Goal: Task Accomplishment & Management: Manage account settings

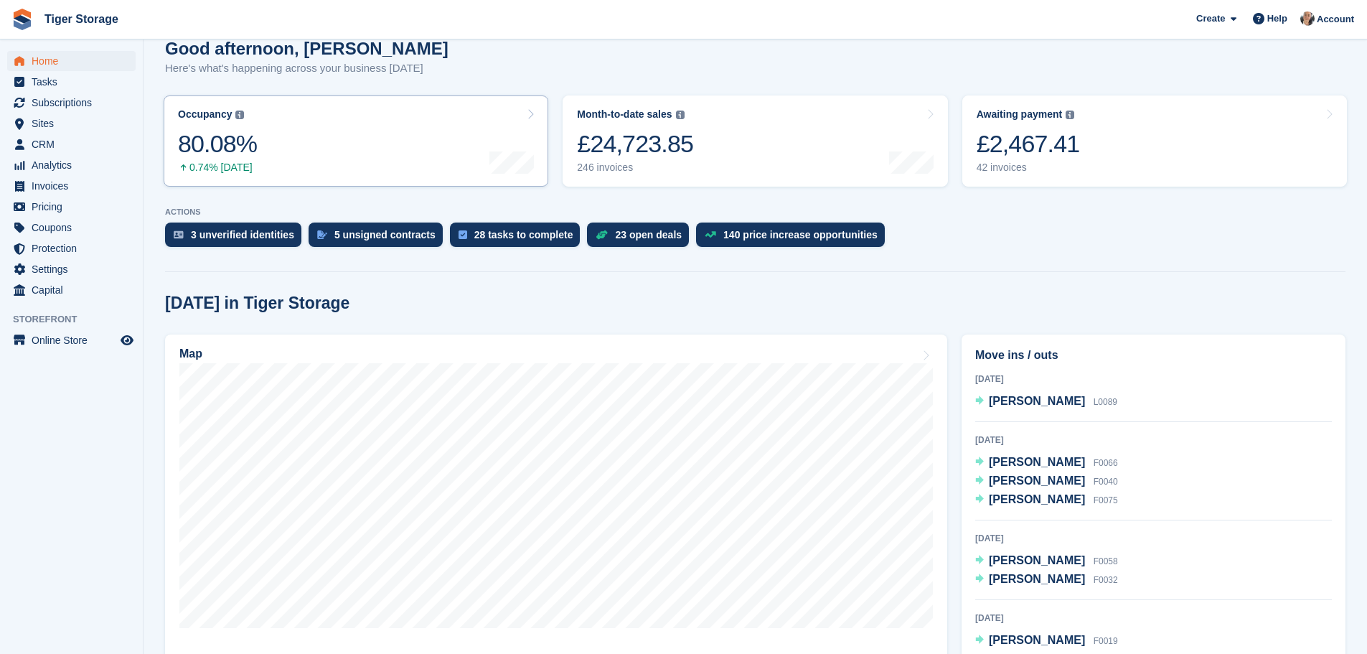
scroll to position [215, 0]
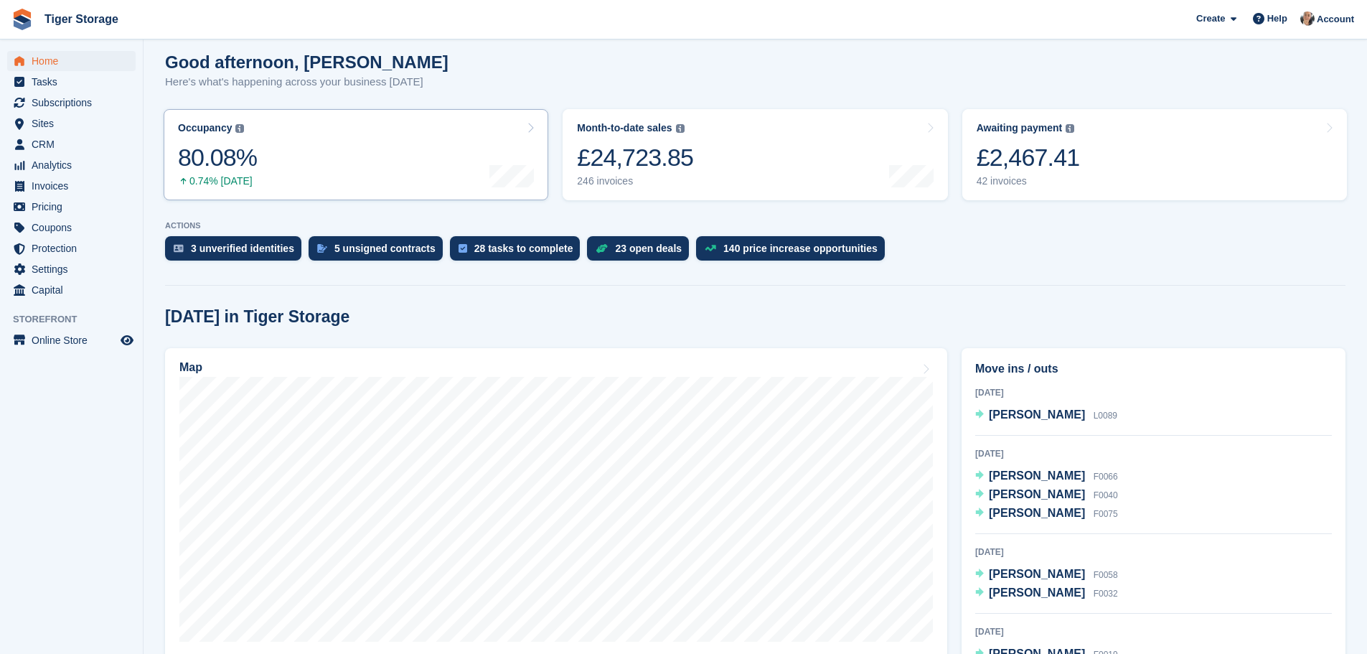
click at [351, 154] on link "Occupancy The percentage of all currently allocated units in terms of area. Inc…" at bounding box center [356, 154] width 385 height 91
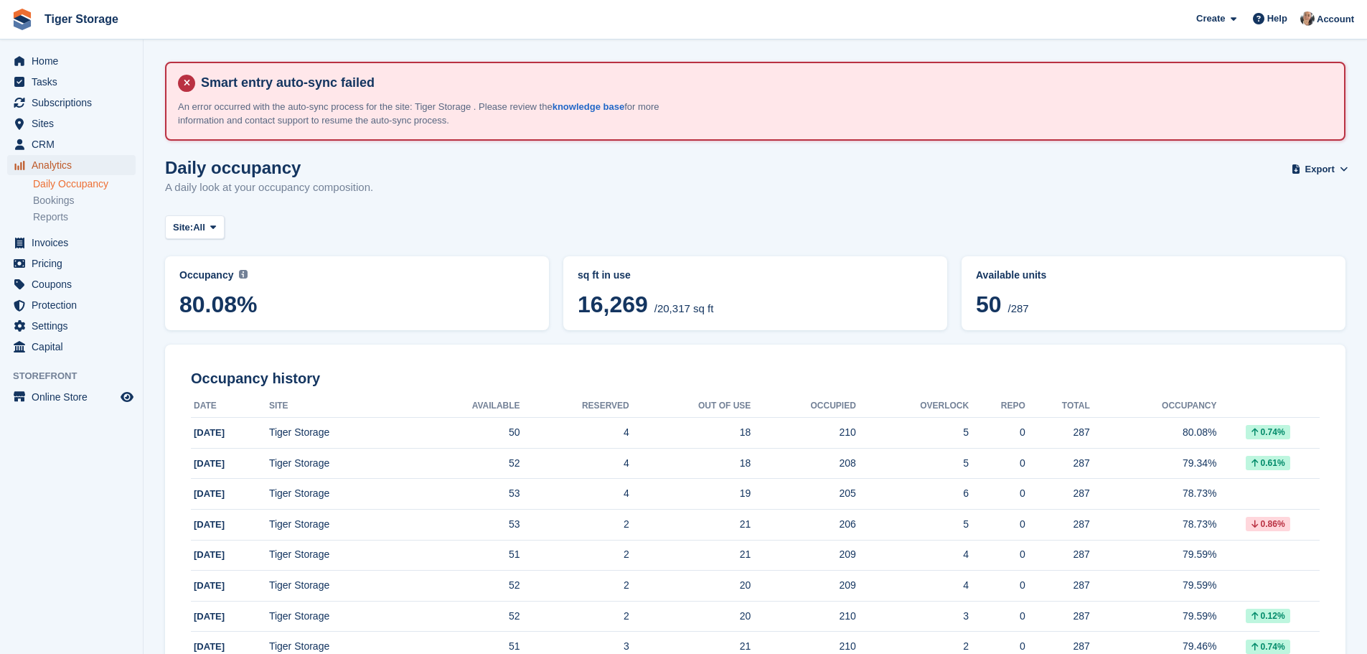
click at [72, 169] on span "Analytics" at bounding box center [75, 165] width 86 height 20
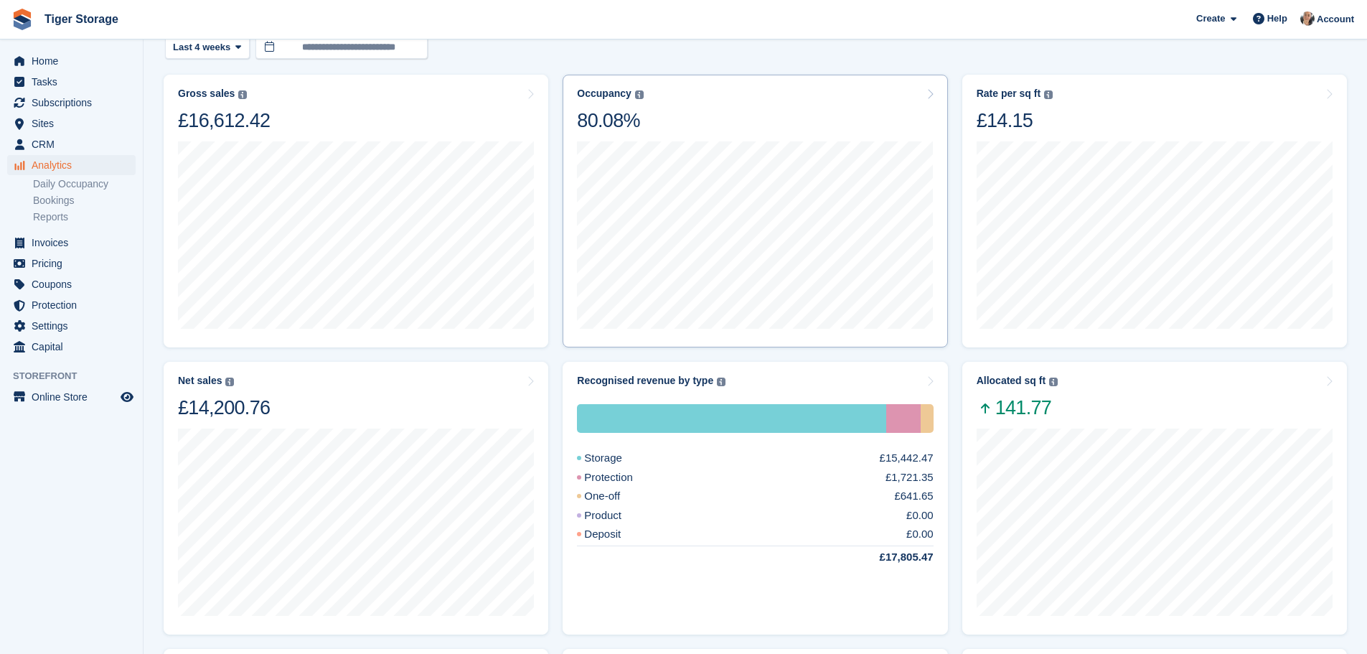
scroll to position [287, 0]
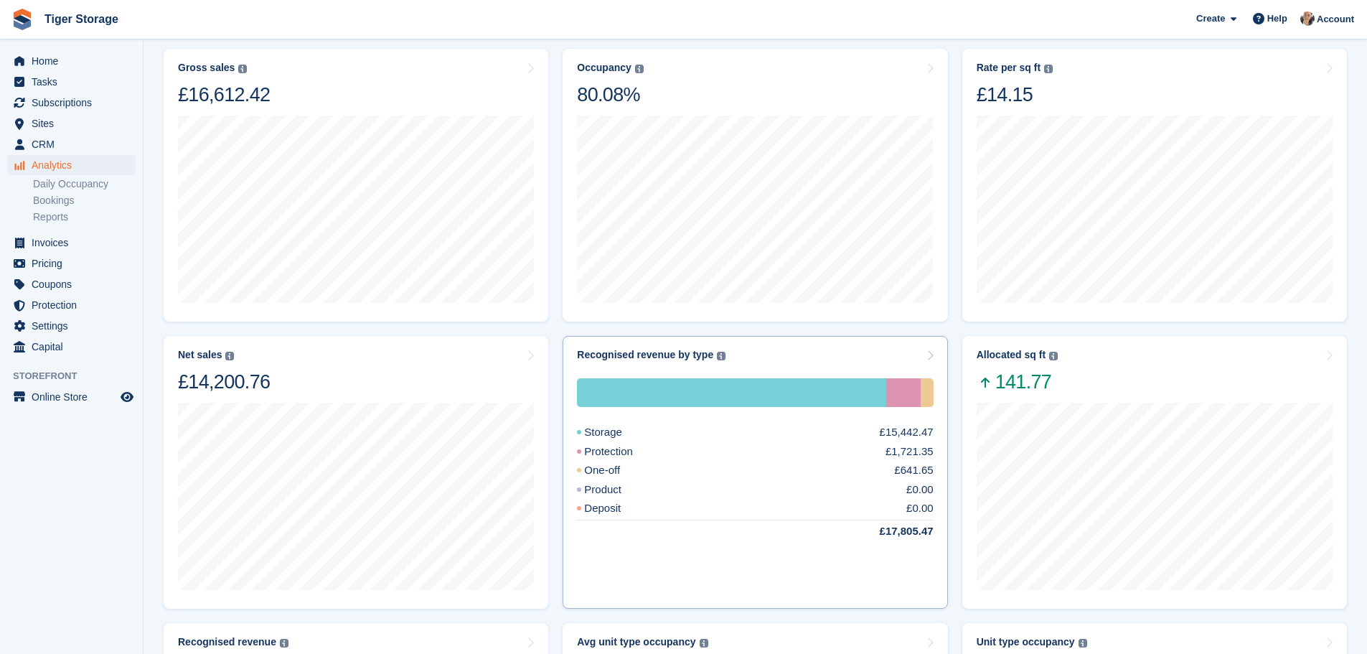
click at [617, 453] on div "Protection" at bounding box center [622, 452] width 90 height 17
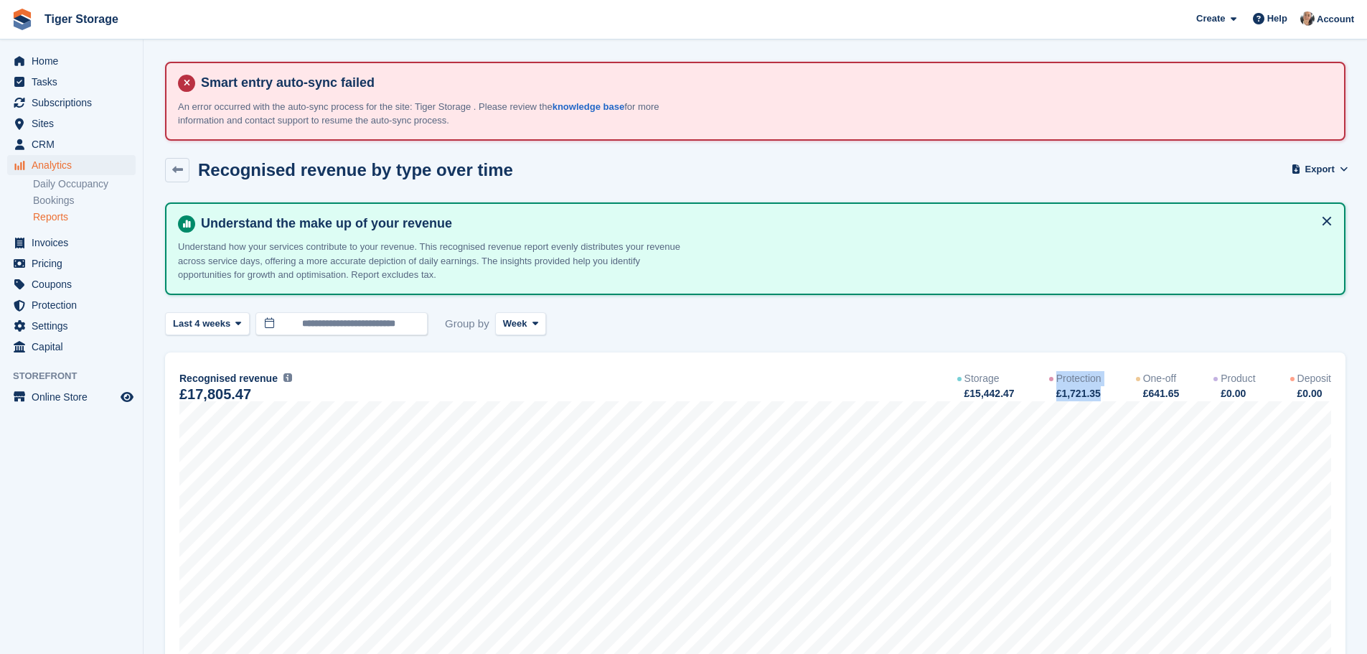
drag, startPoint x: 1056, startPoint y: 378, endPoint x: 1102, endPoint y: 400, distance: 50.7
click at [1102, 400] on div "Protection £1,721.35" at bounding box center [1075, 386] width 52 height 30
copy div "Protection £1,721.35"
click at [55, 66] on span "Home" at bounding box center [75, 61] width 86 height 20
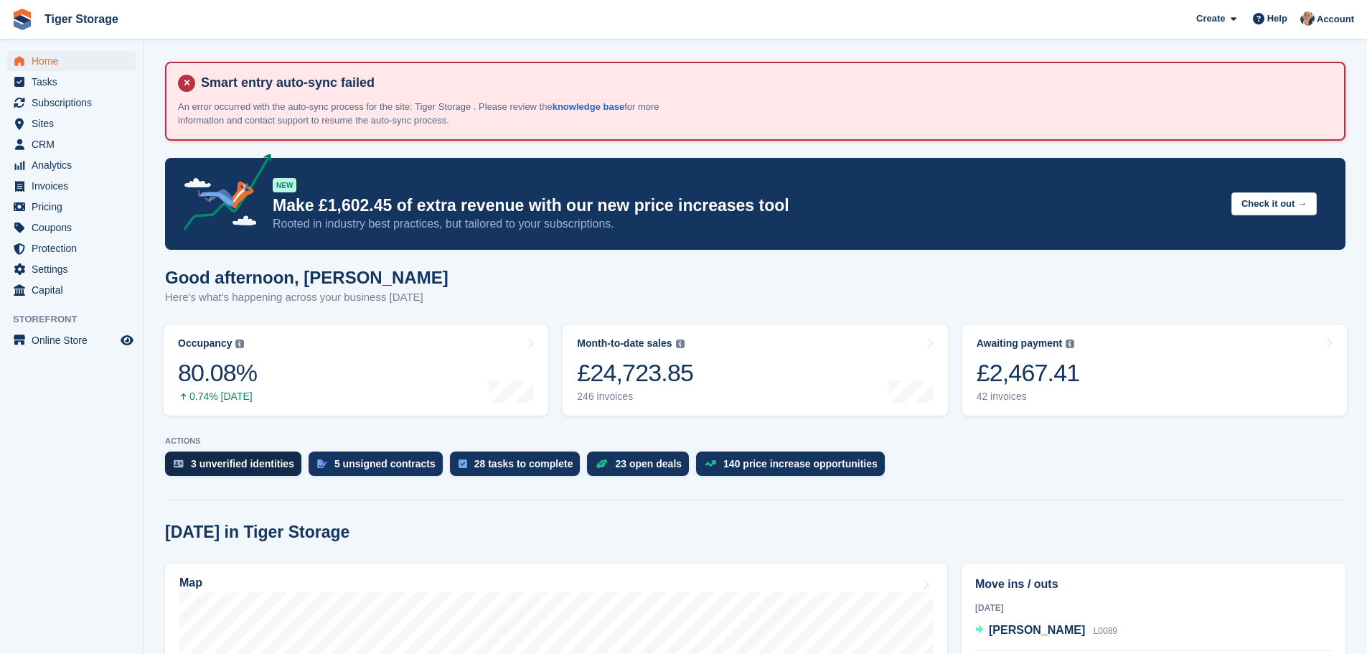
click at [240, 466] on div "3 unverified identities" at bounding box center [242, 463] width 103 height 11
click at [354, 465] on div "5 unsigned contracts" at bounding box center [384, 463] width 101 height 11
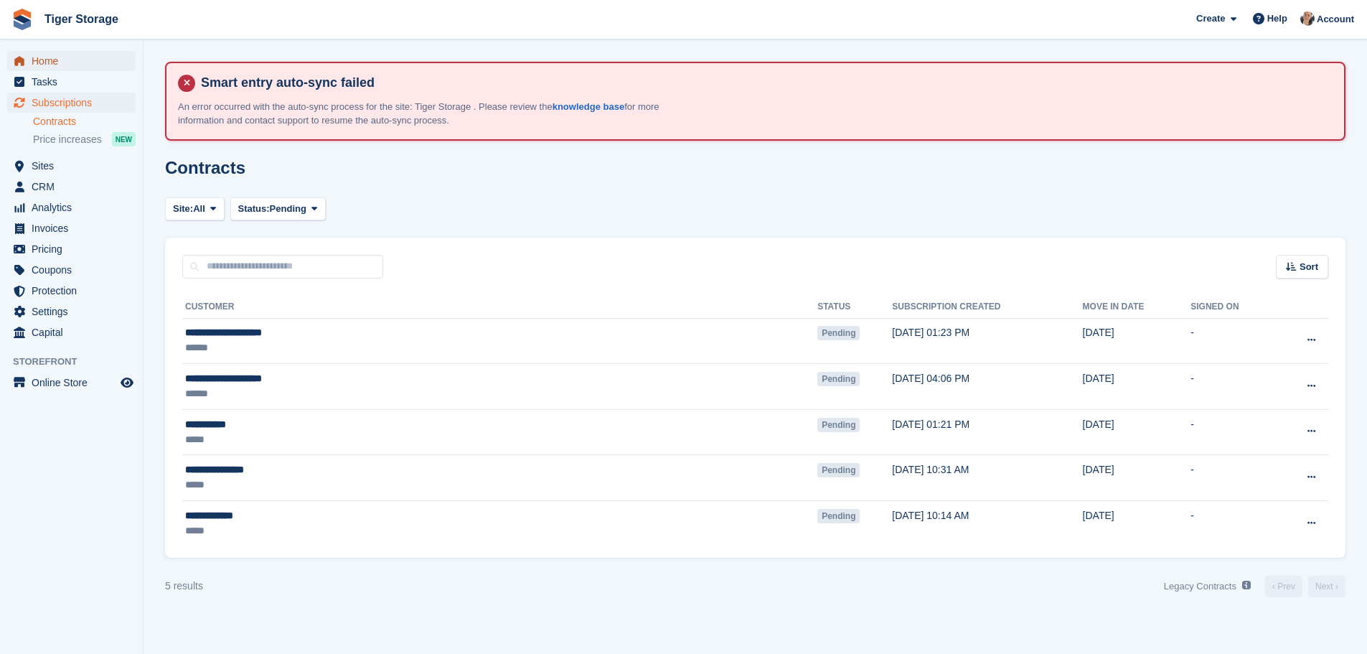
click at [67, 67] on span "Home" at bounding box center [75, 61] width 86 height 20
